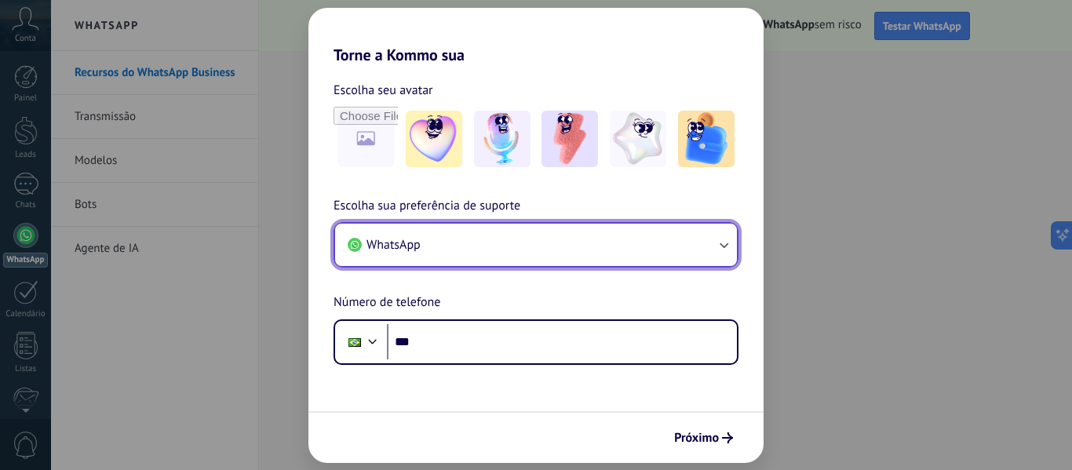
click at [430, 236] on button "WhatsApp" at bounding box center [536, 245] width 402 height 42
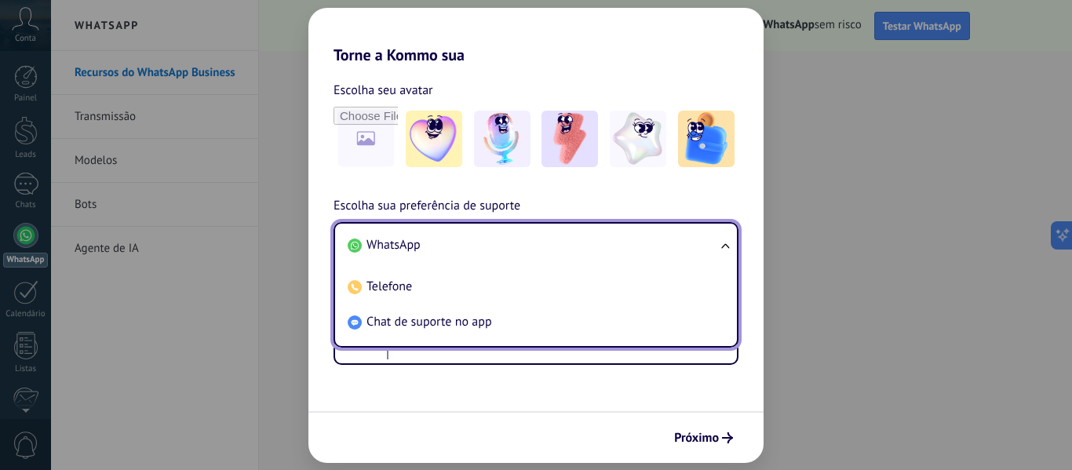
click at [430, 236] on li "WhatsApp" at bounding box center [532, 245] width 383 height 35
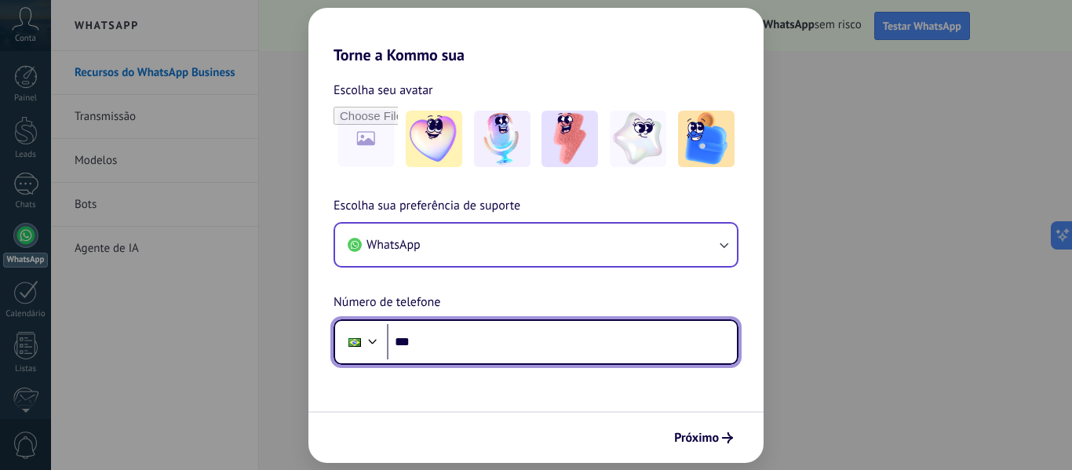
click at [426, 338] on input "***" at bounding box center [562, 342] width 350 height 36
type input "**********"
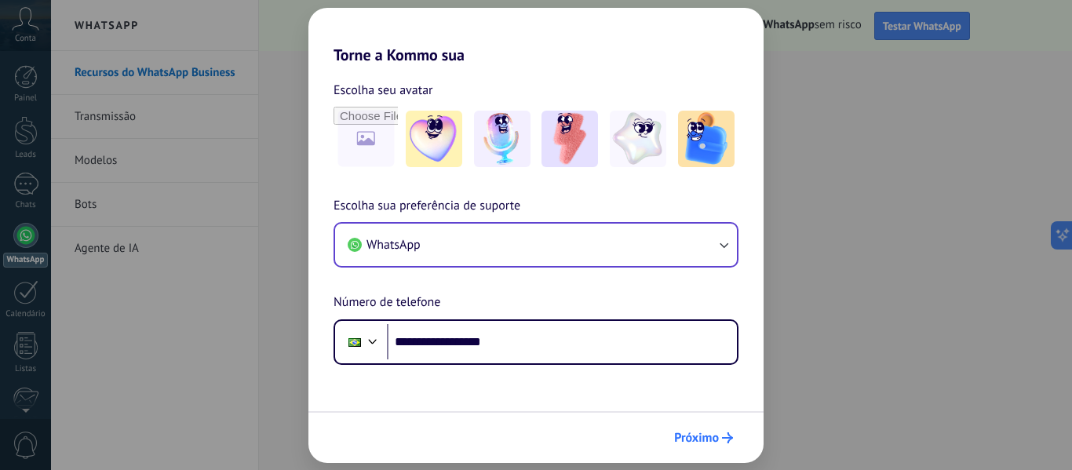
click at [696, 432] on span "Próximo" at bounding box center [696, 437] width 45 height 11
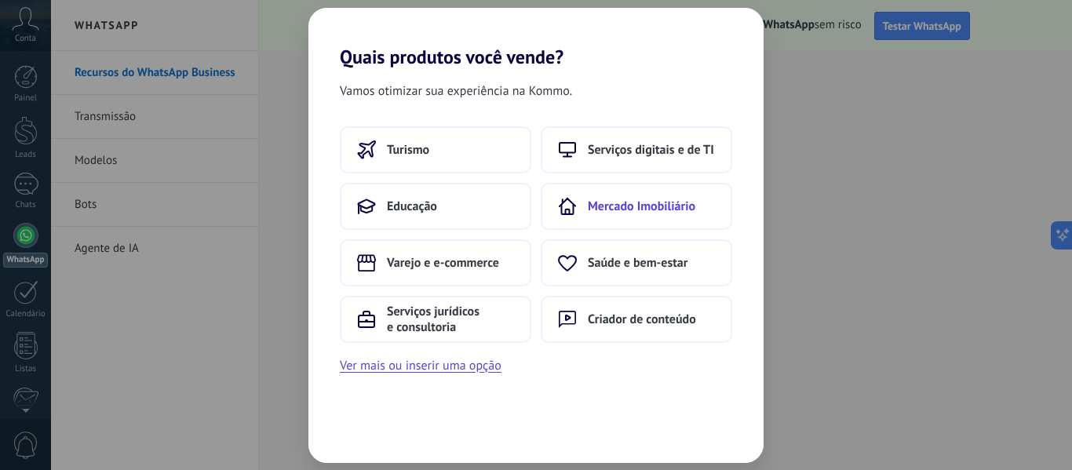
click at [614, 212] on span "Mercado Imobiliário" at bounding box center [641, 206] width 107 height 16
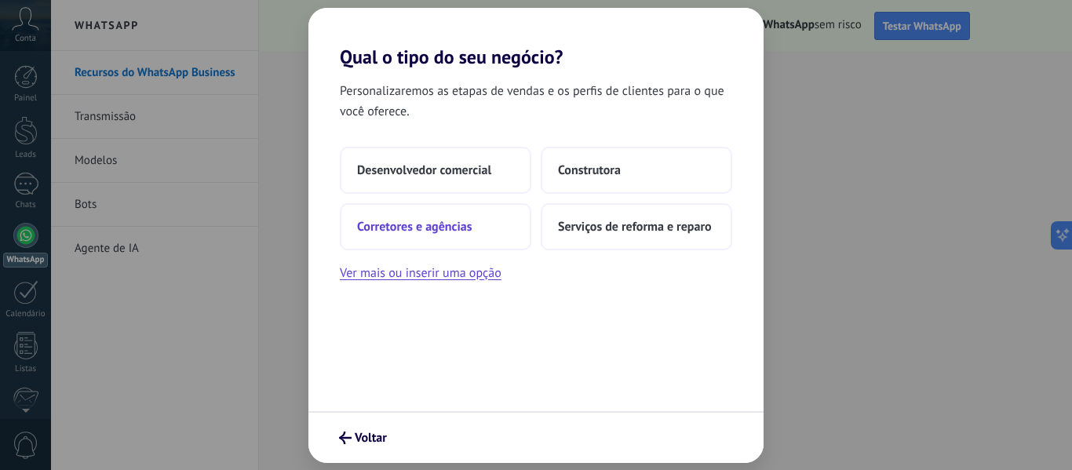
click at [418, 220] on span "Corretores e agências" at bounding box center [414, 227] width 115 height 16
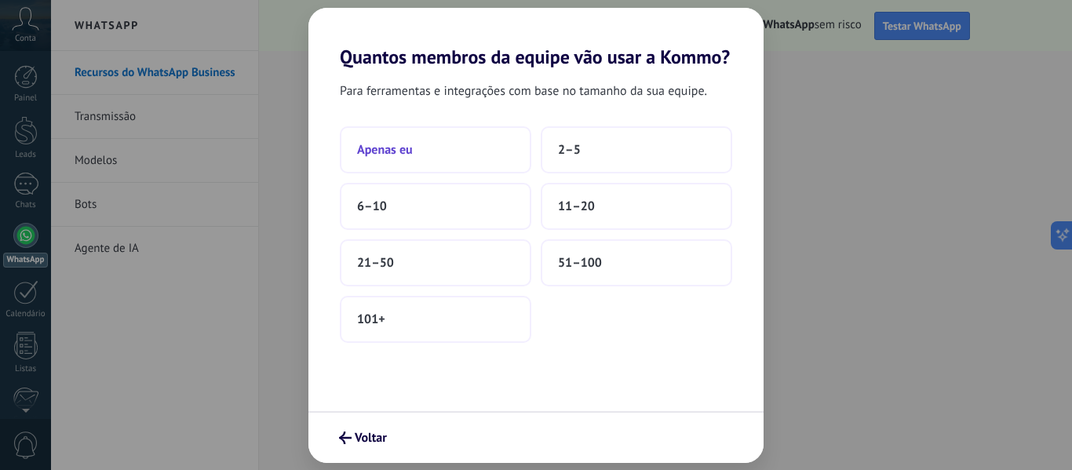
click at [424, 161] on button "Apenas eu" at bounding box center [435, 149] width 191 height 47
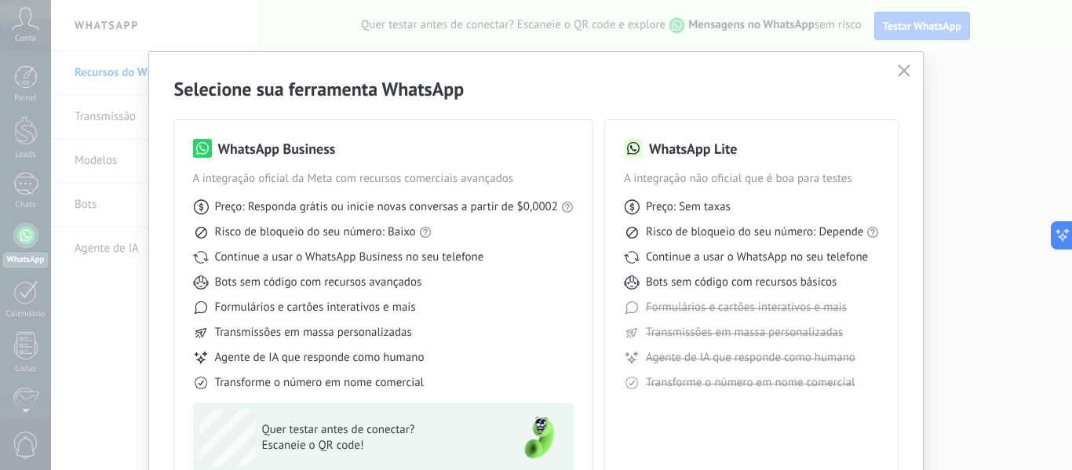
scroll to position [78, 0]
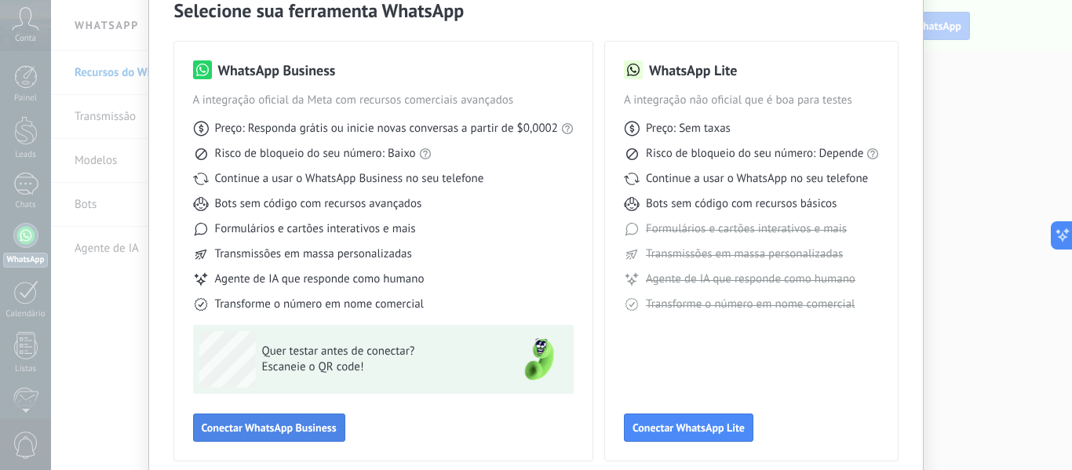
click at [224, 422] on span "Conectar WhatsApp Business" at bounding box center [269, 427] width 135 height 11
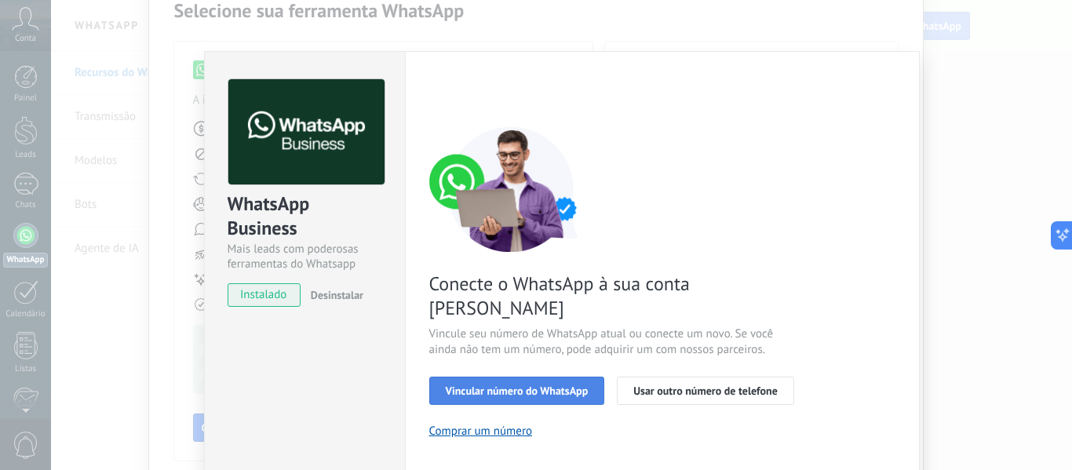
click at [501, 377] on button "Vincular número do WhatsApp" at bounding box center [517, 391] width 176 height 28
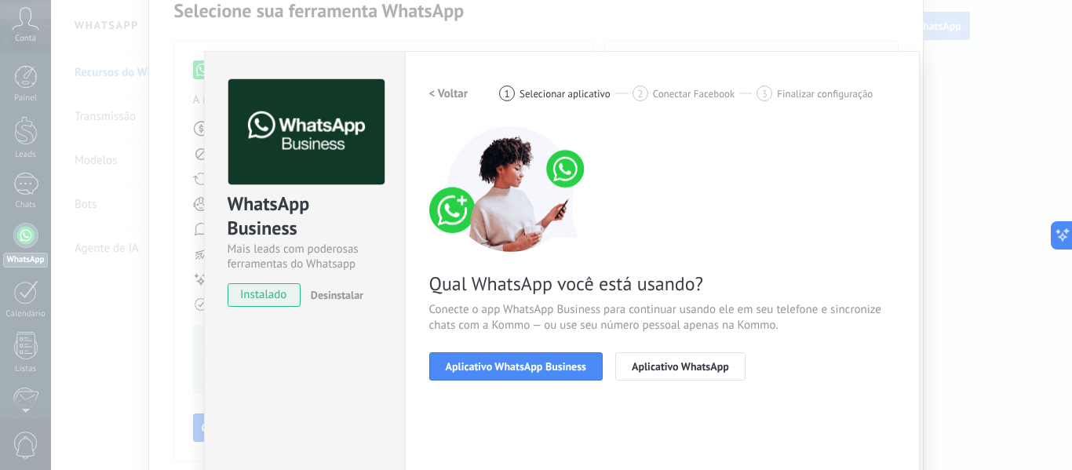
click at [501, 373] on button "Aplicativo WhatsApp Business" at bounding box center [515, 366] width 173 height 28
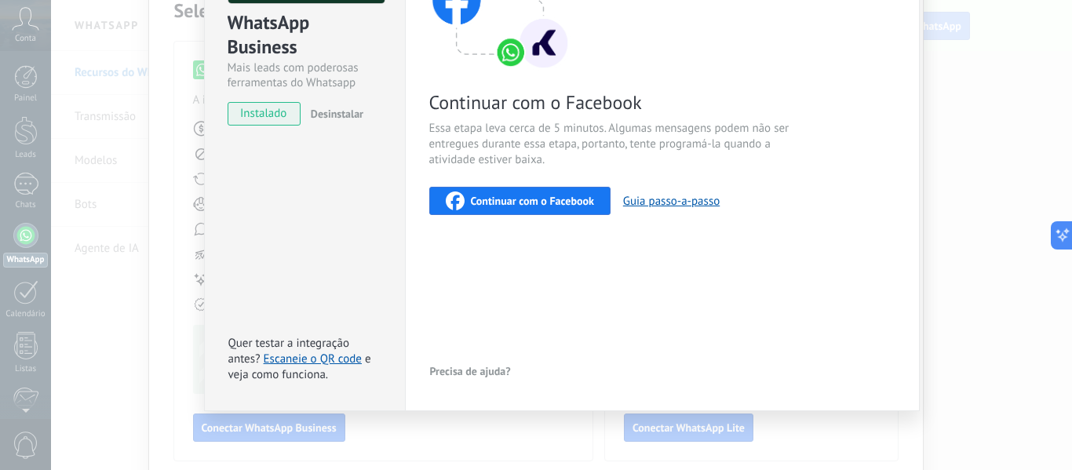
scroll to position [0, 0]
